Goal: Information Seeking & Learning: Learn about a topic

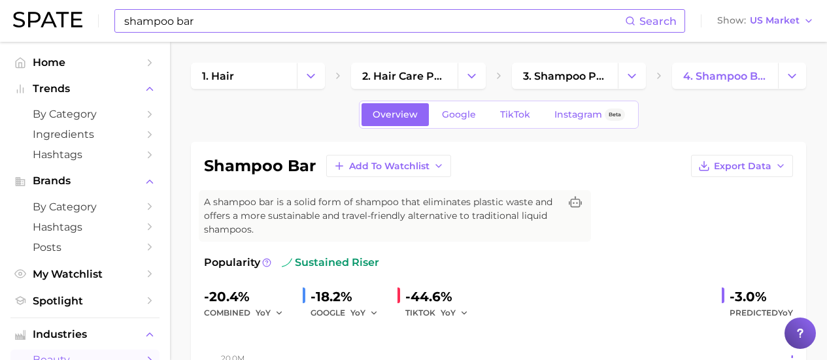
scroll to position [654, 0]
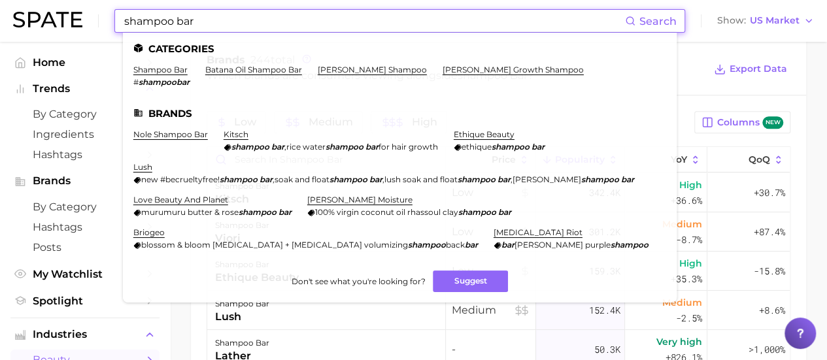
click at [409, 20] on input "shampoo bar" at bounding box center [374, 21] width 502 height 22
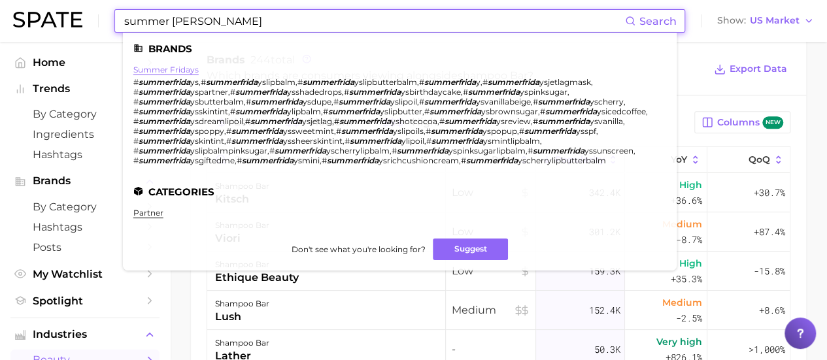
type input "summer [PERSON_NAME]"
click at [193, 67] on link "summer fridays" at bounding box center [165, 70] width 65 height 10
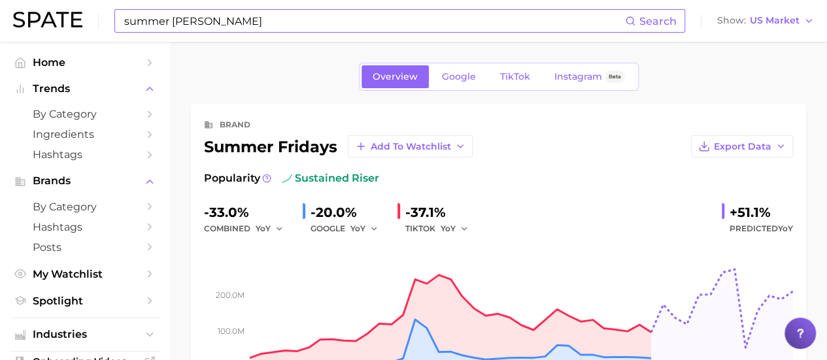
click at [473, 13] on input "summer [PERSON_NAME]" at bounding box center [374, 21] width 502 height 22
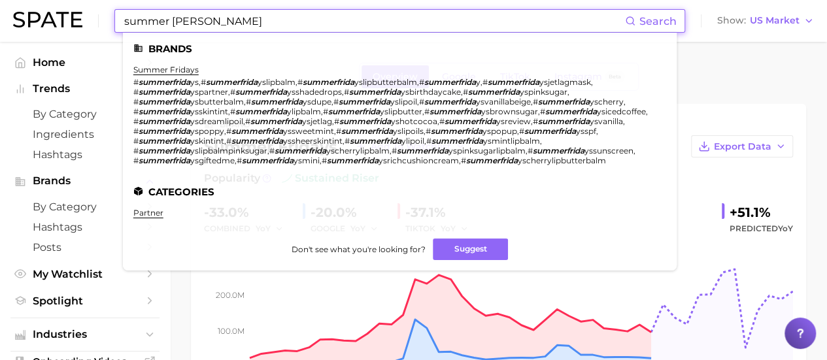
click at [473, 12] on input "summer [PERSON_NAME]" at bounding box center [374, 21] width 502 height 22
click at [471, 9] on div "summer [PERSON_NAME] Search Brands summer fridays # summerfrida ys , # summerfr…" at bounding box center [413, 21] width 801 height 42
click at [472, 9] on div "summer [PERSON_NAME] Search Brands summer fridays # summerfrida ys , # summerfr…" at bounding box center [399, 21] width 571 height 24
click at [490, 14] on input "summer [PERSON_NAME]" at bounding box center [374, 21] width 502 height 22
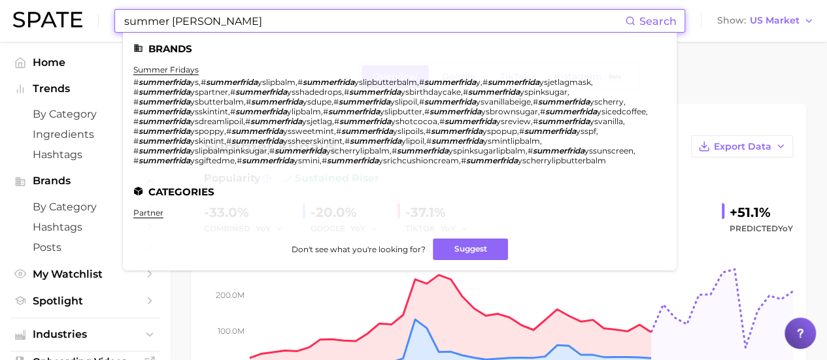
click at [490, 14] on input "summer [PERSON_NAME]" at bounding box center [374, 21] width 502 height 22
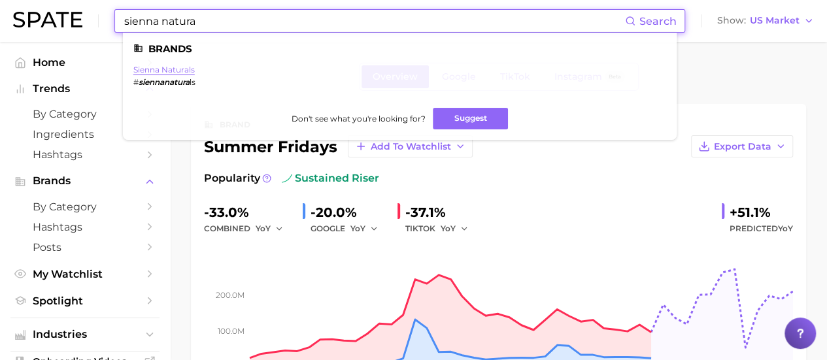
type input "sienna natura"
click at [184, 71] on link "sienna naturals" at bounding box center [163, 70] width 61 height 10
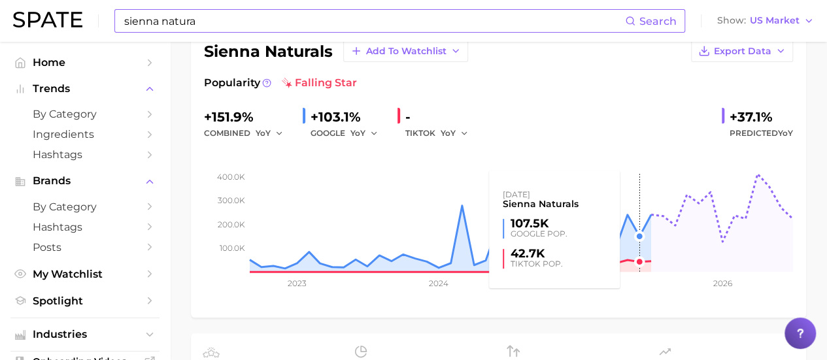
scroll to position [65, 0]
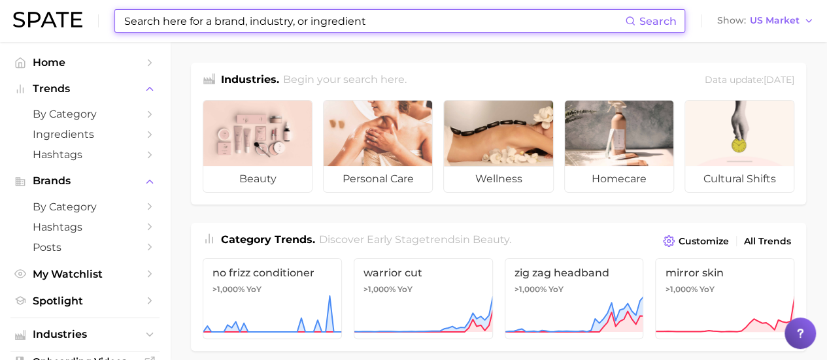
click at [320, 18] on input at bounding box center [374, 21] width 502 height 22
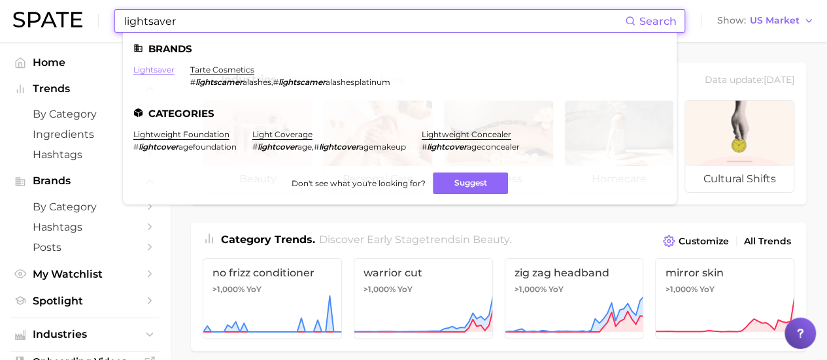
type input "lightsaver"
click at [157, 69] on link "lightsaver" at bounding box center [153, 70] width 41 height 10
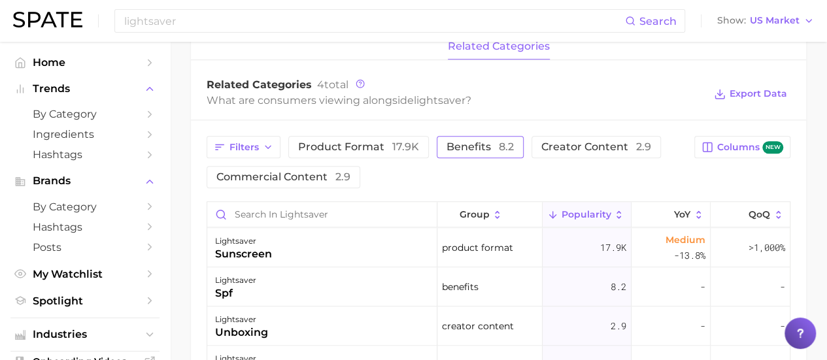
scroll to position [588, 0]
